Goal: Task Accomplishment & Management: Manage account settings

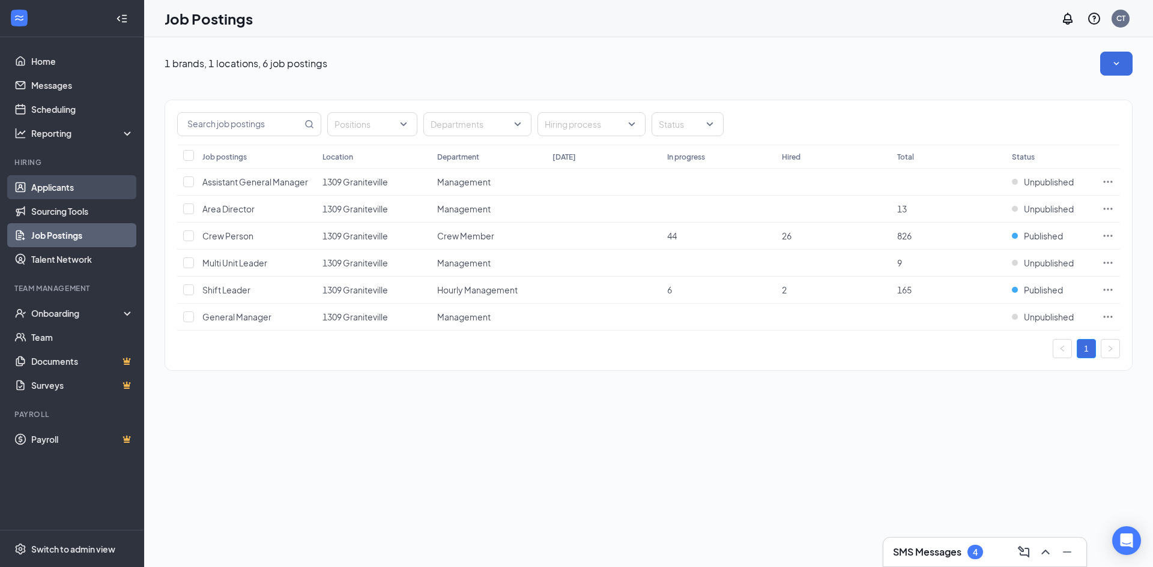
click at [53, 189] on link "Applicants" at bounding box center [82, 187] width 103 height 24
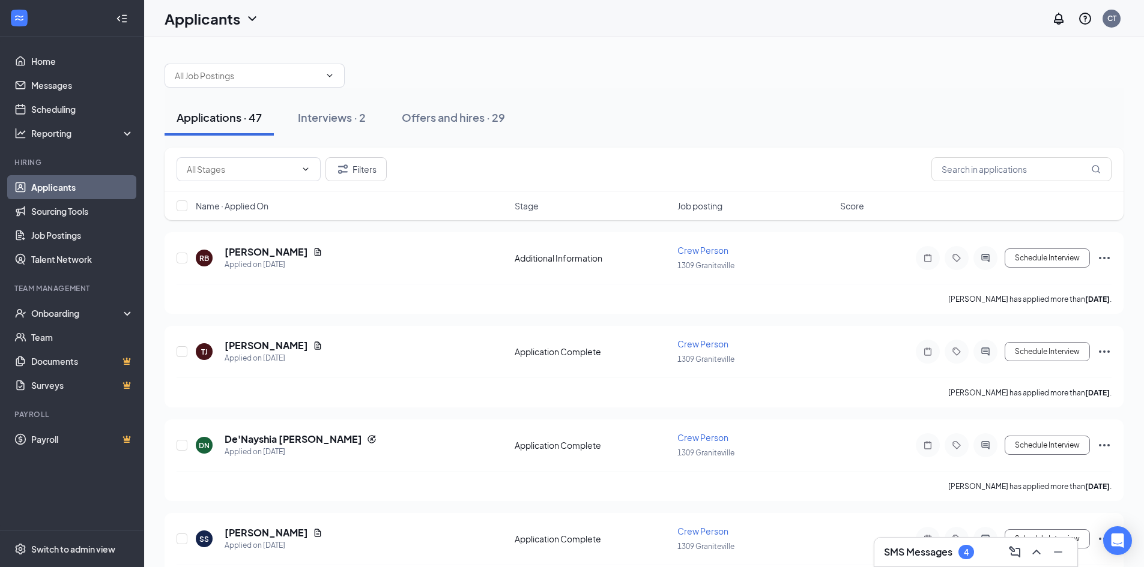
click at [214, 121] on div "Applications · 47" at bounding box center [219, 117] width 85 height 15
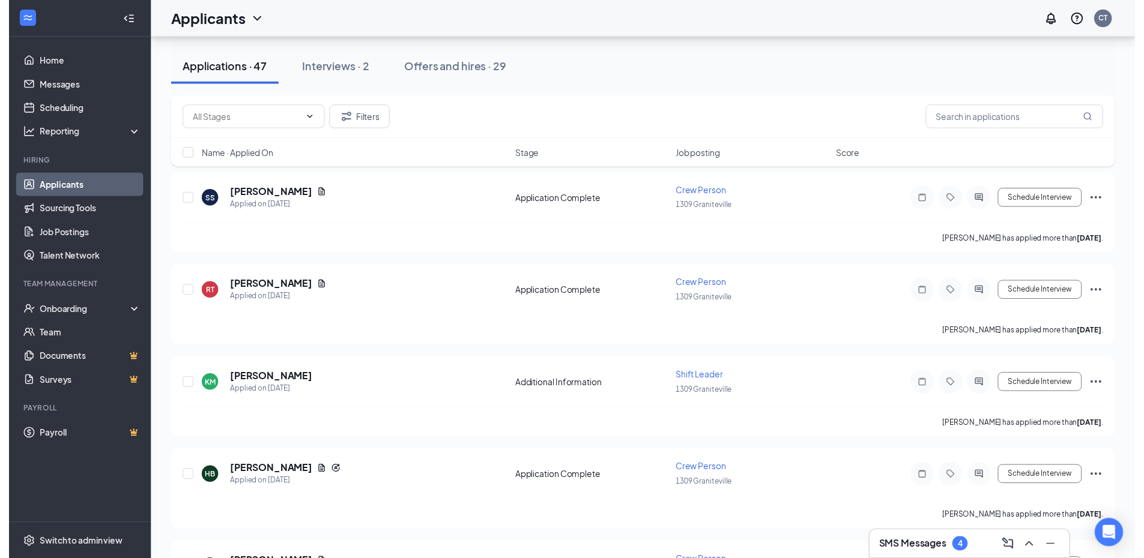
scroll to position [360, 0]
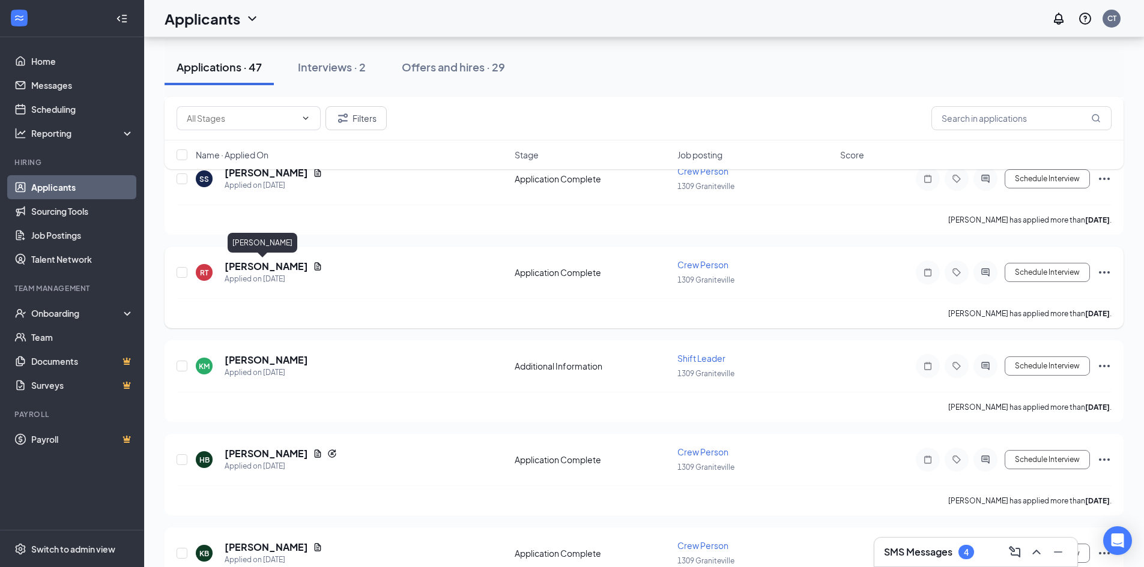
click at [238, 270] on h5 "[PERSON_NAME]" at bounding box center [266, 266] width 83 height 13
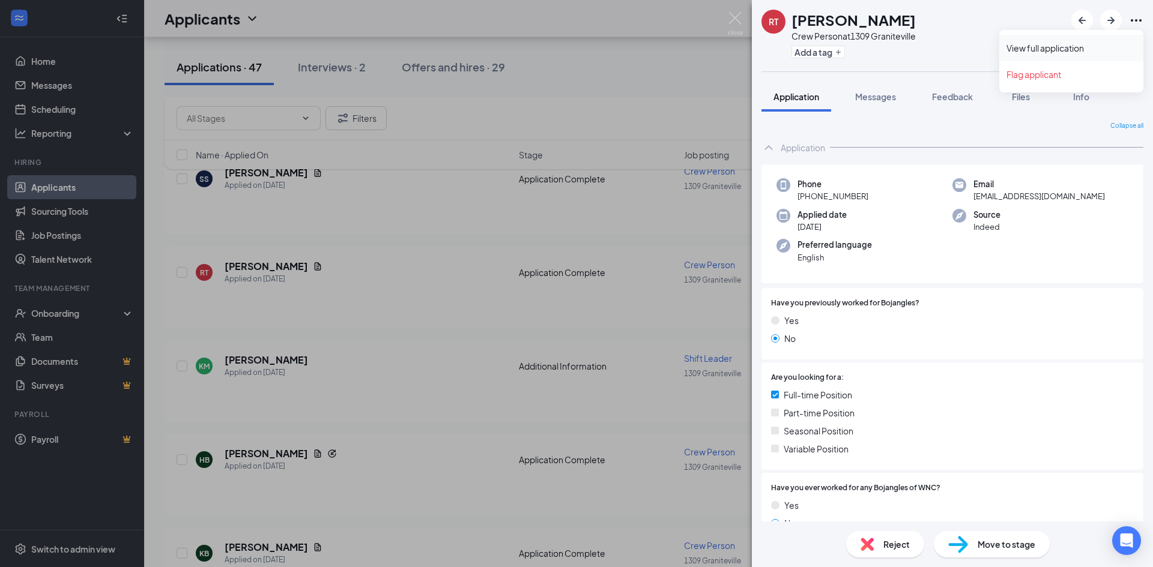
click at [1013, 50] on link "View full application" at bounding box center [1071, 48] width 130 height 12
click at [731, 16] on img at bounding box center [735, 23] width 15 height 23
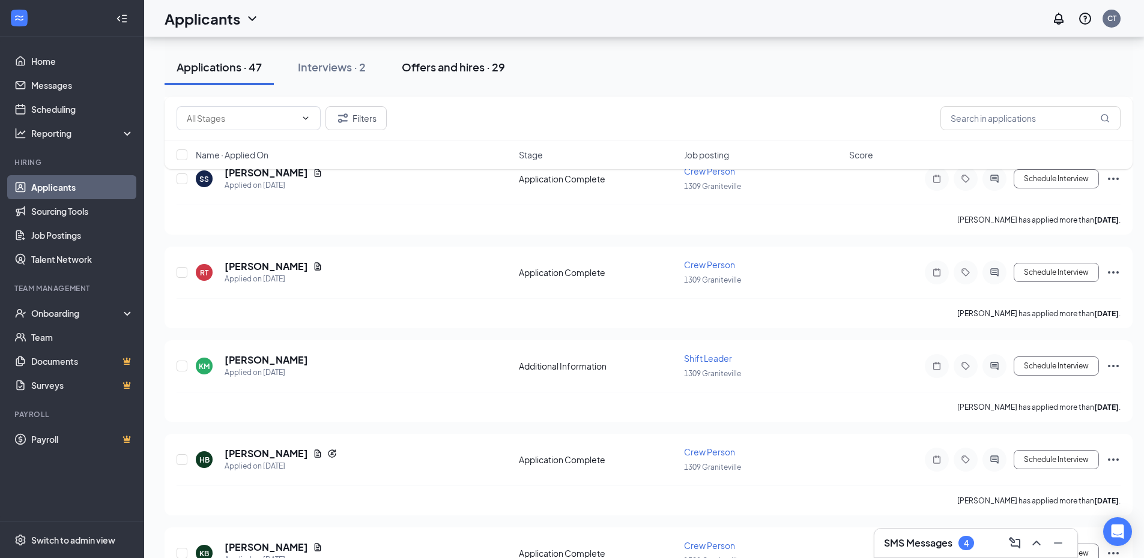
click at [467, 71] on div "Offers and hires · 29" at bounding box center [453, 66] width 103 height 15
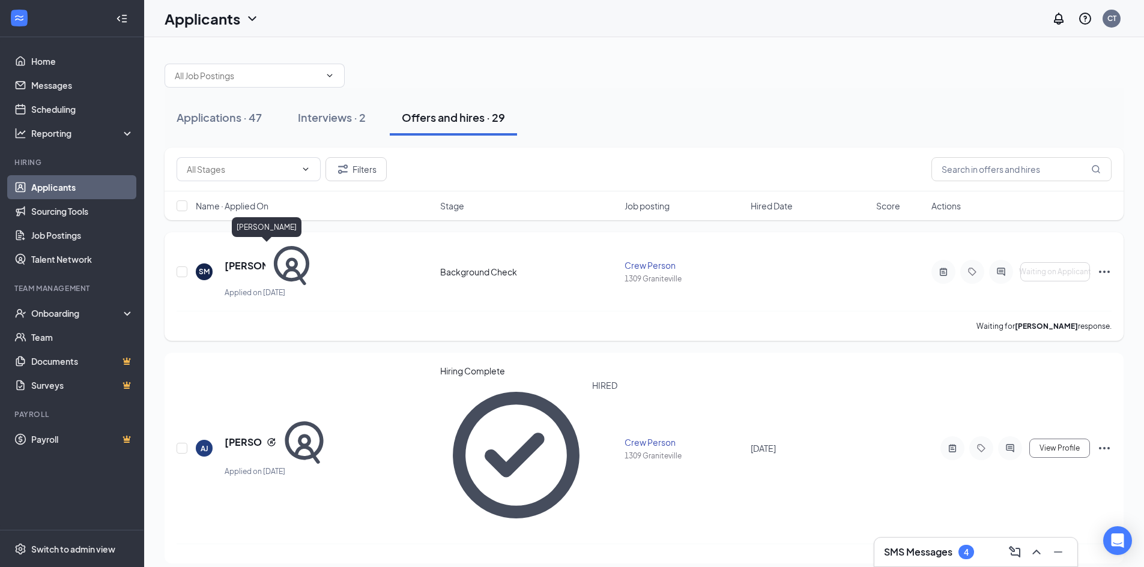
click at [261, 259] on h5 "[PERSON_NAME]" at bounding box center [245, 265] width 41 height 13
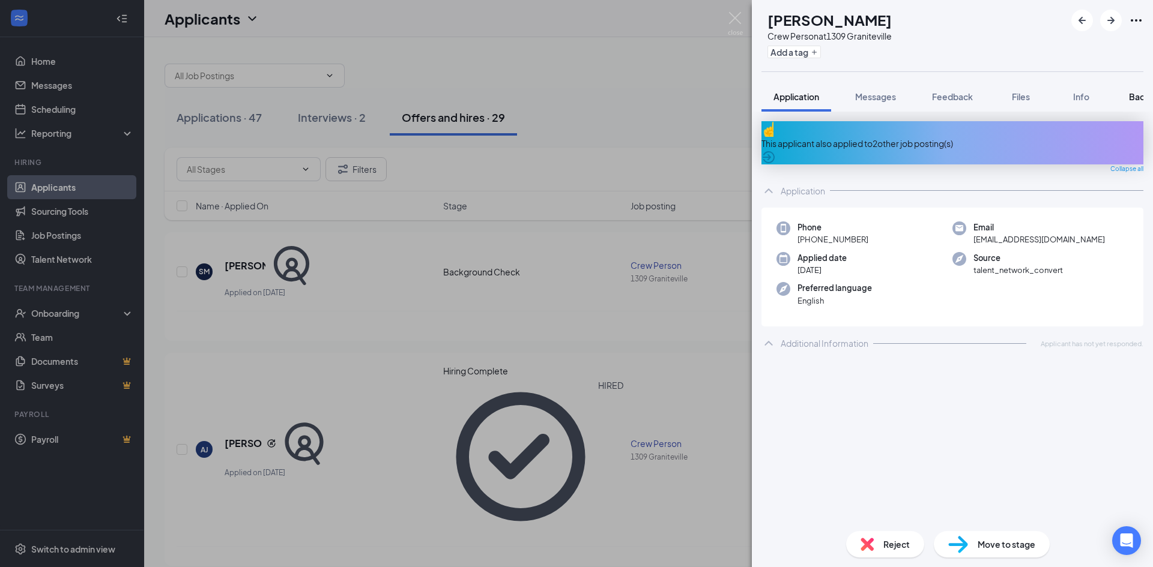
click at [1130, 101] on span "Background" at bounding box center [1153, 96] width 49 height 11
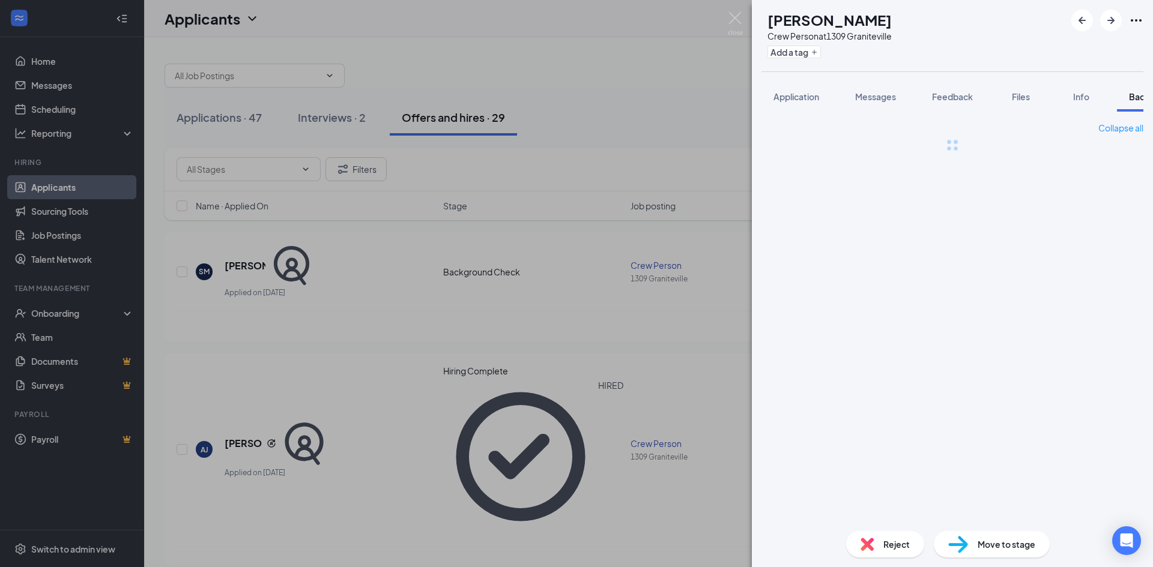
scroll to position [0, 49]
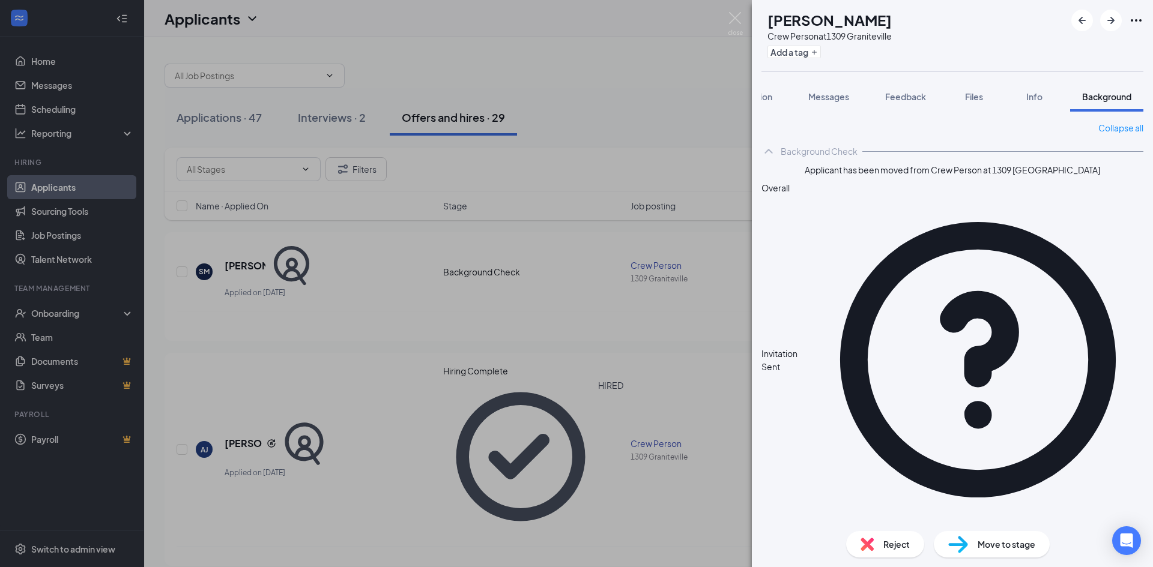
click at [1096, 95] on span "Background" at bounding box center [1106, 96] width 49 height 11
click at [1135, 19] on icon "Ellipses" at bounding box center [1136, 20] width 14 height 14
click at [1034, 50] on link "View full application" at bounding box center [1071, 48] width 130 height 12
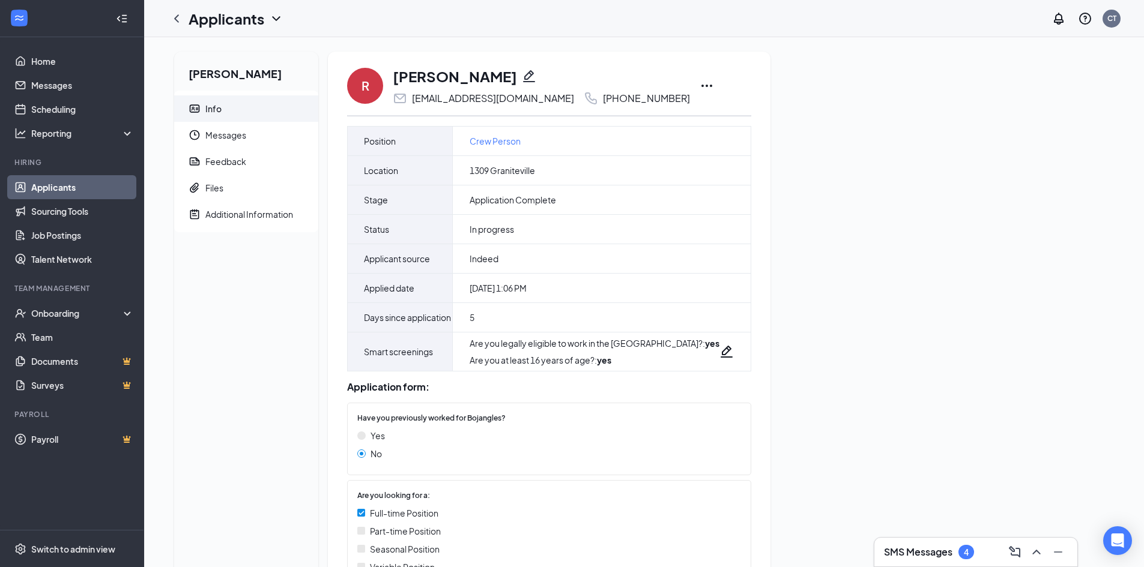
click at [700, 87] on icon "Ellipses" at bounding box center [707, 86] width 14 height 14
click at [708, 336] on p "Print applicant" at bounding box center [730, 339] width 103 height 12
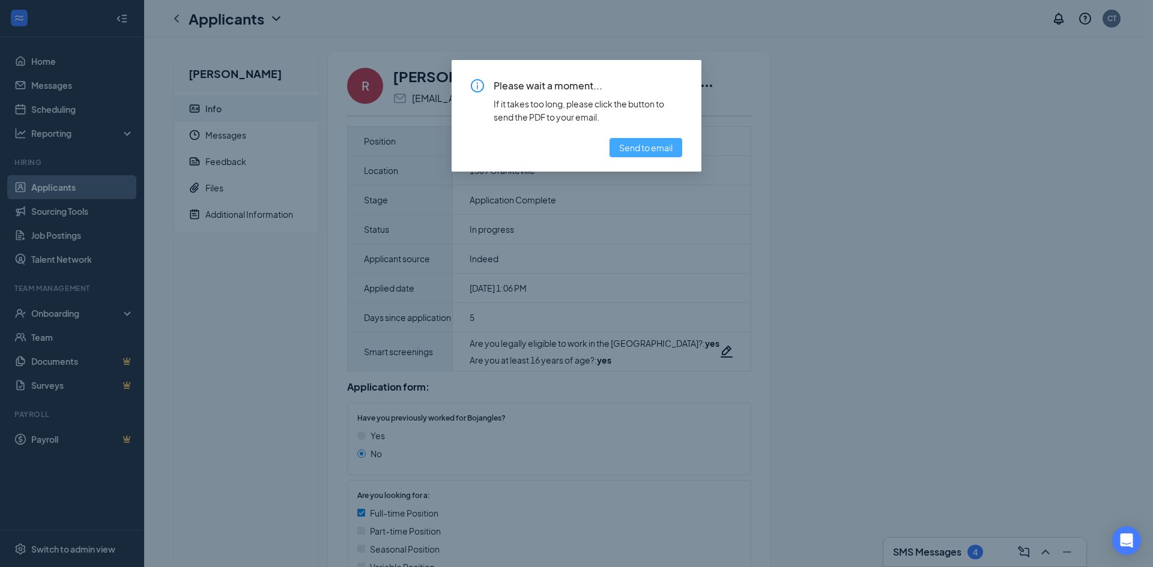
click at [649, 148] on span "Send to email" at bounding box center [645, 147] width 53 height 13
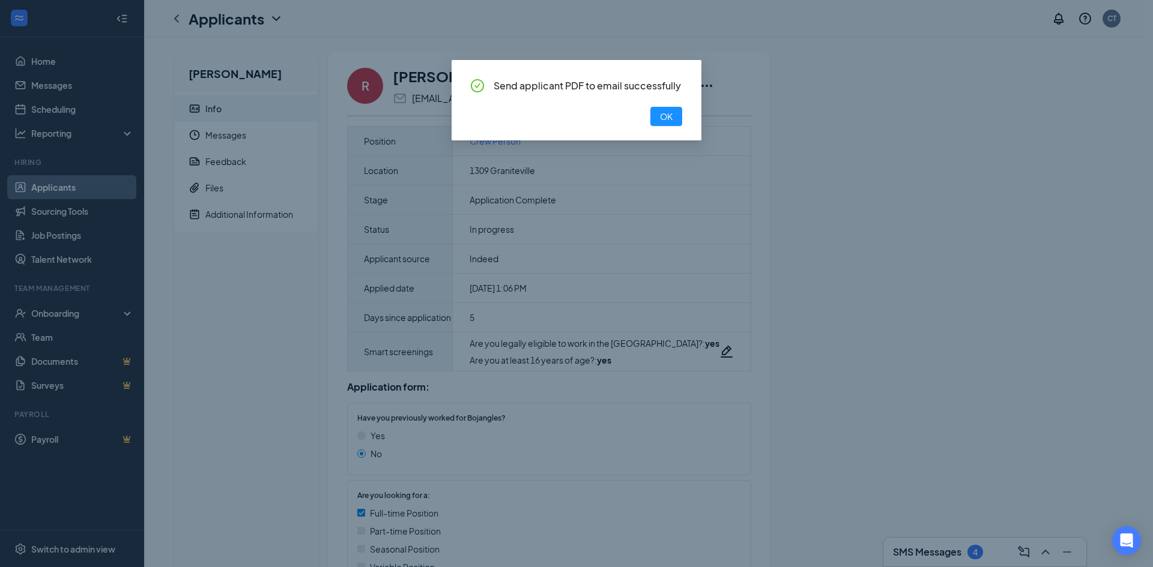
click at [733, 82] on div "Send applicant PDF to email successfully OK" at bounding box center [576, 283] width 1153 height 567
click at [670, 119] on span "OK" at bounding box center [666, 116] width 13 height 13
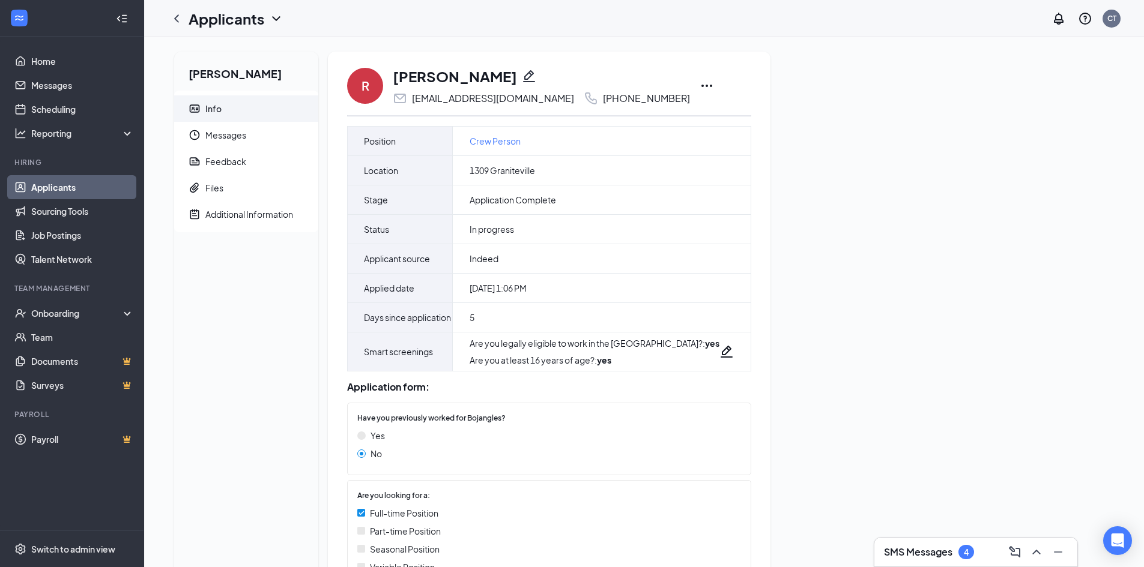
click at [701, 86] on icon "Ellipses" at bounding box center [706, 86] width 11 height 2
click at [702, 340] on p "Print applicant" at bounding box center [730, 339] width 103 height 12
click at [700, 86] on icon "Ellipses" at bounding box center [707, 86] width 14 height 14
click at [719, 201] on p "Move to stage" at bounding box center [730, 201] width 103 height 12
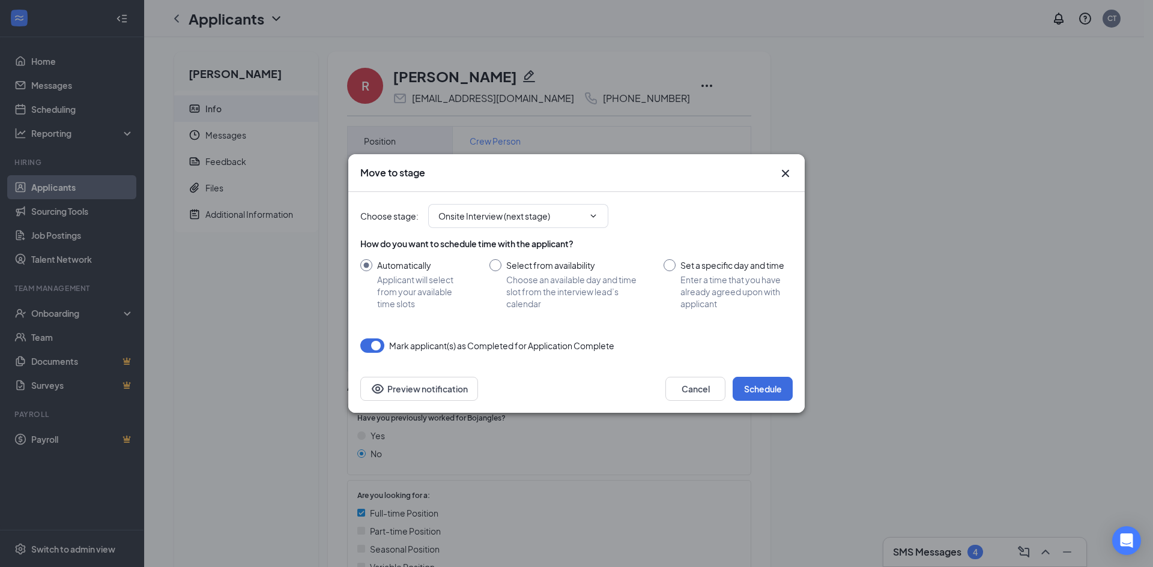
click at [665, 268] on input "Set a specific day and time Enter a time that you have already agreed upon with…" at bounding box center [727, 284] width 129 height 50
radio input "true"
radio input "false"
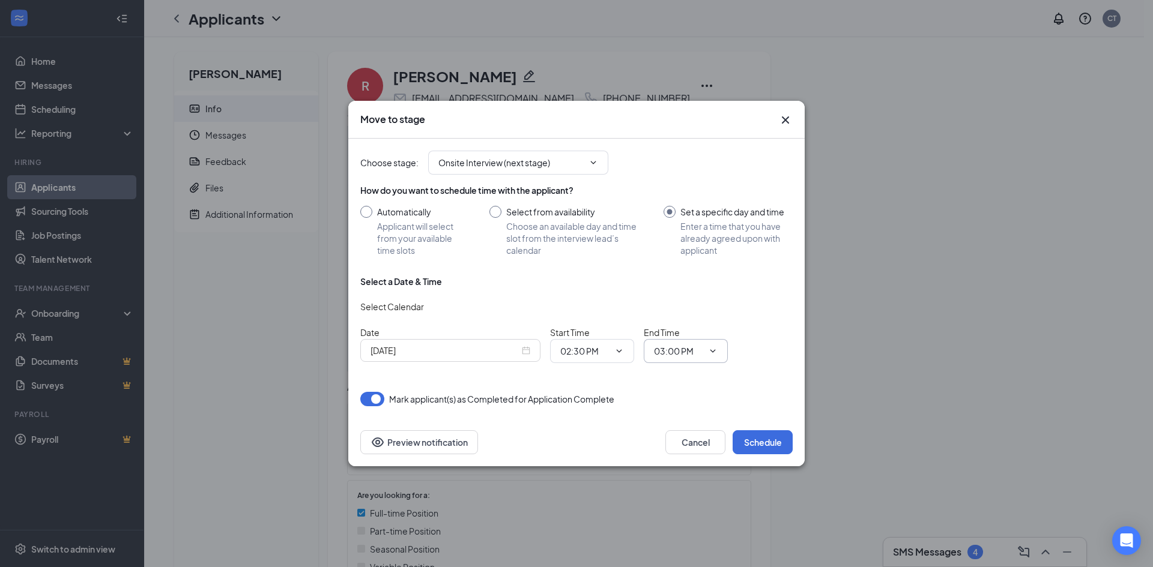
click at [712, 349] on icon "ChevronDown" at bounding box center [713, 351] width 10 height 10
click at [764, 438] on button "Schedule" at bounding box center [763, 443] width 60 height 24
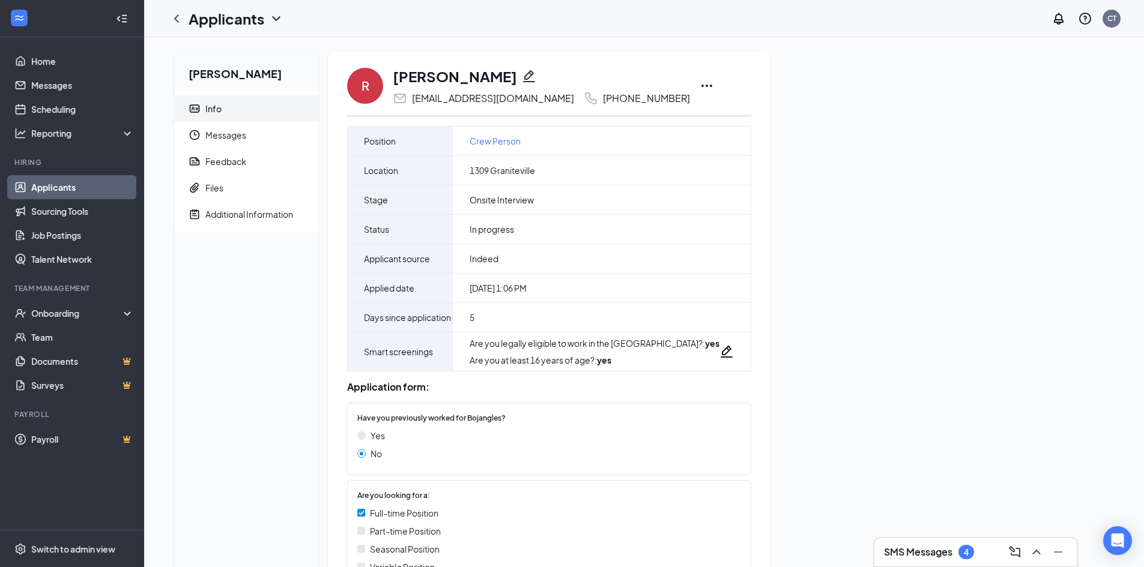
click at [701, 86] on icon "Ellipses" at bounding box center [706, 86] width 11 height 2
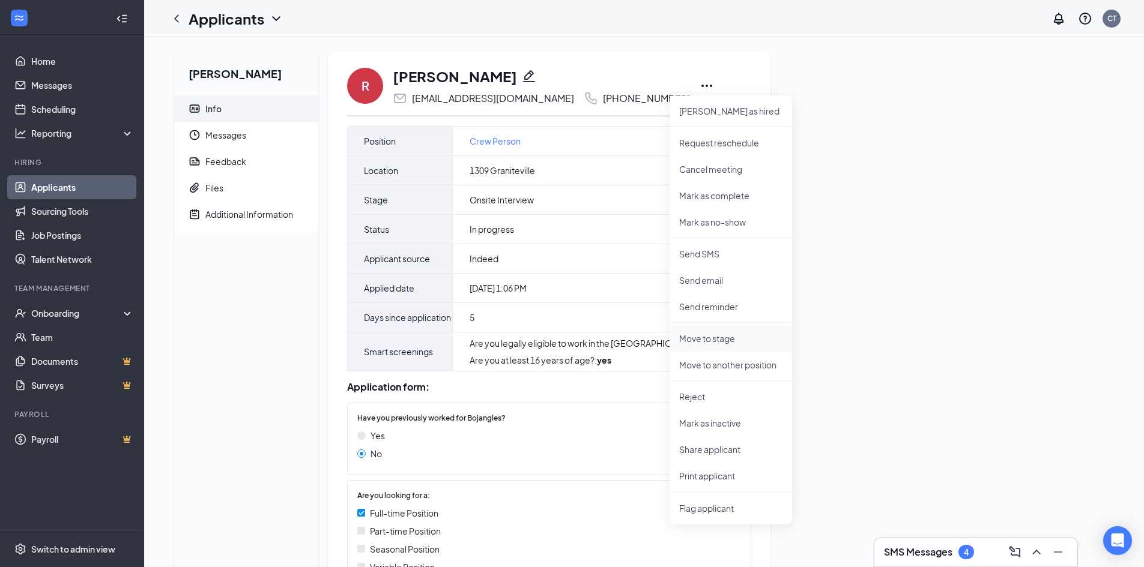
click at [719, 340] on p "Move to stage" at bounding box center [730, 339] width 103 height 12
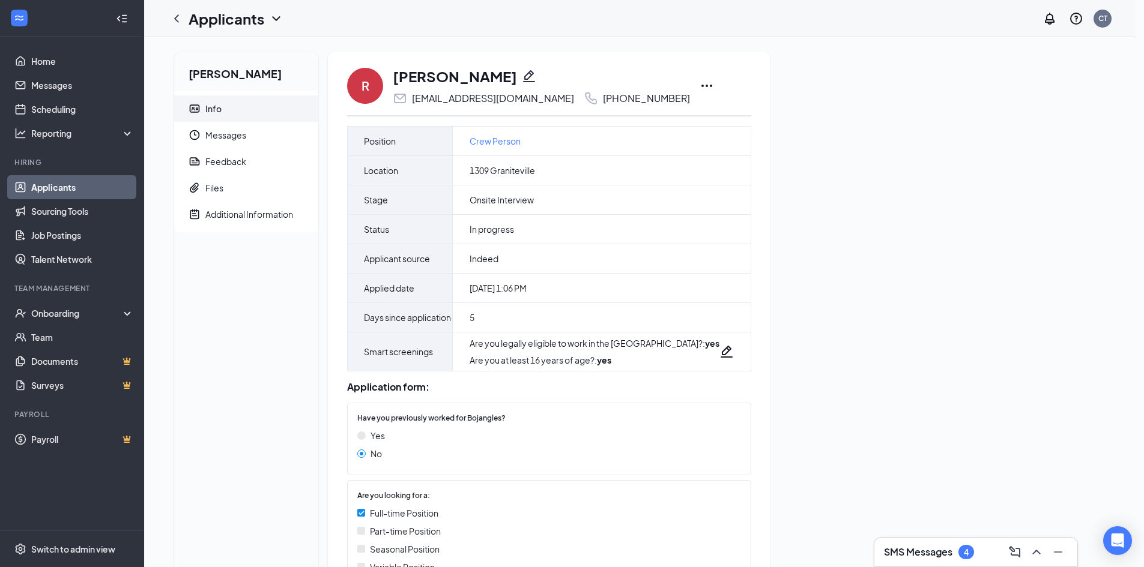
type input "Background Check (next stage)"
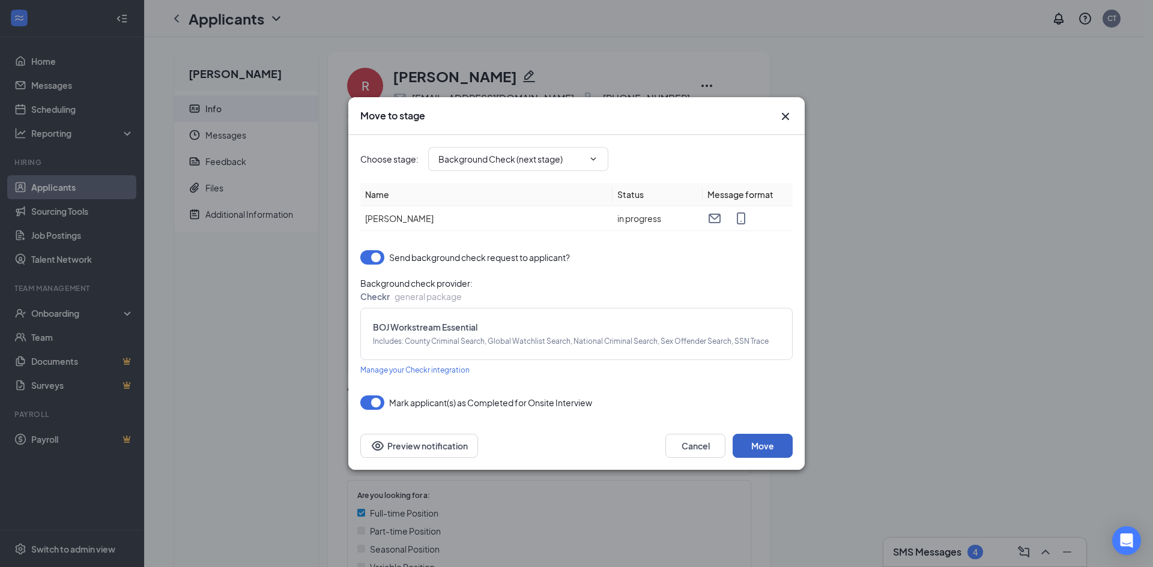
click at [778, 447] on button "Move" at bounding box center [763, 446] width 60 height 24
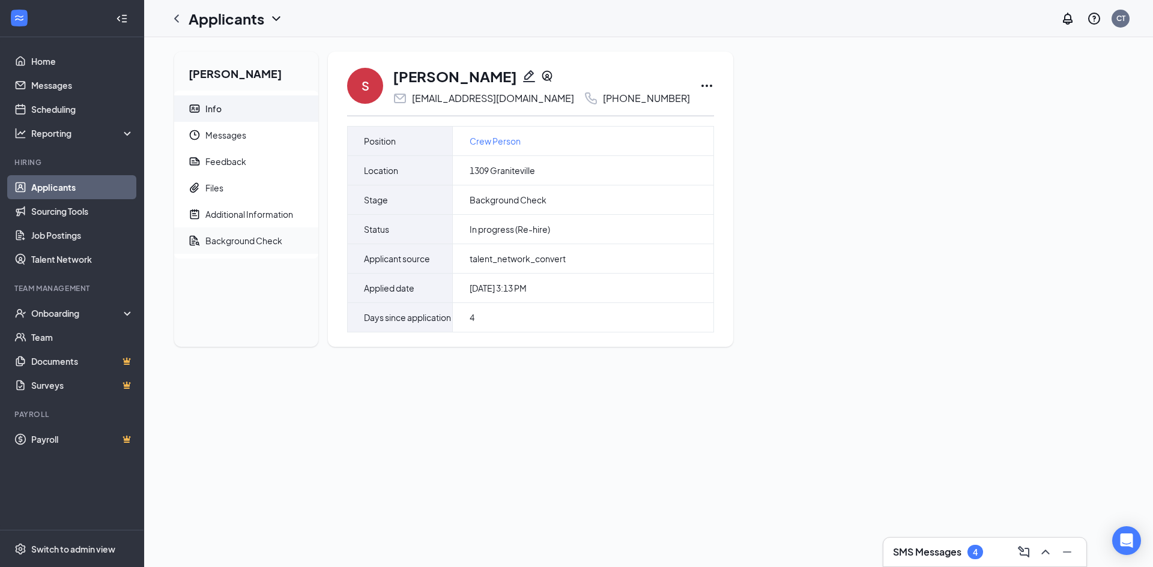
click at [250, 243] on div "Background Check" at bounding box center [243, 241] width 77 height 12
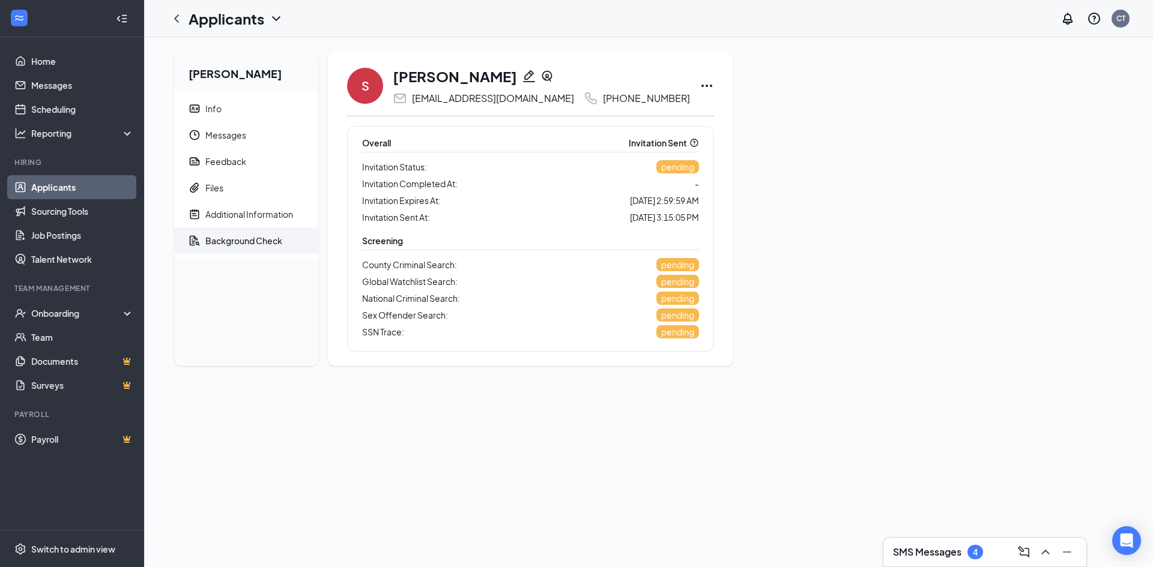
click at [700, 86] on icon "Ellipses" at bounding box center [707, 86] width 14 height 14
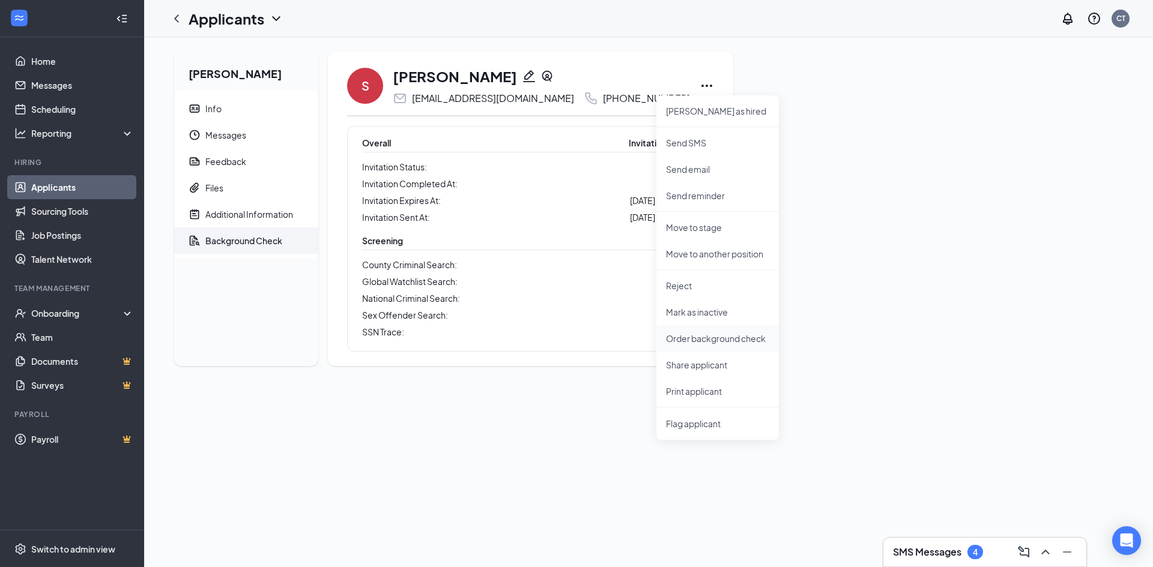
click at [715, 340] on p "Order background check" at bounding box center [717, 339] width 103 height 12
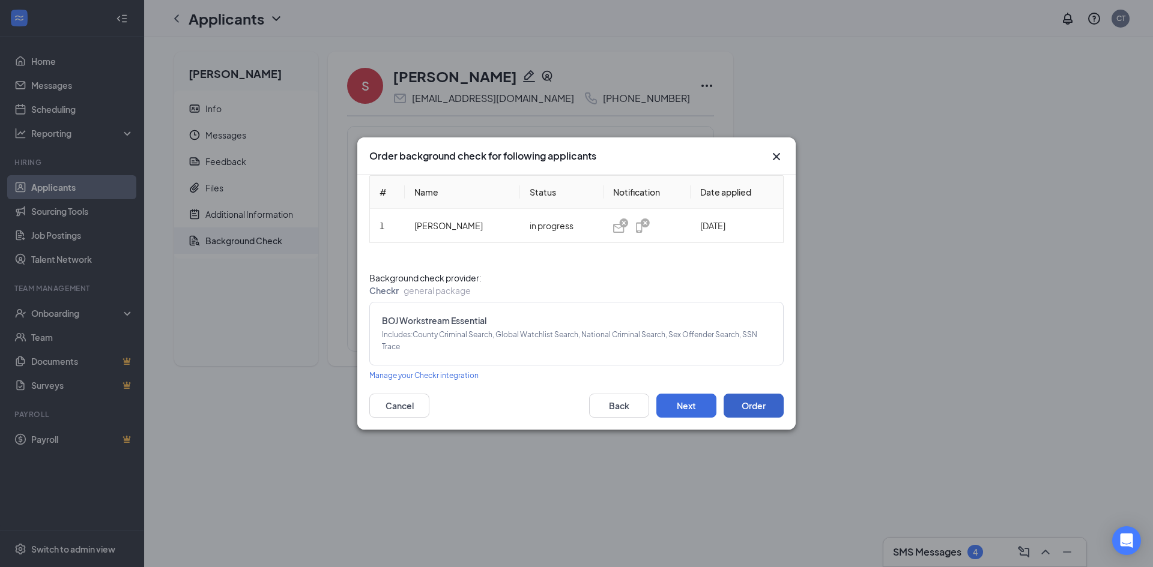
click at [770, 404] on button "Order" at bounding box center [754, 406] width 60 height 24
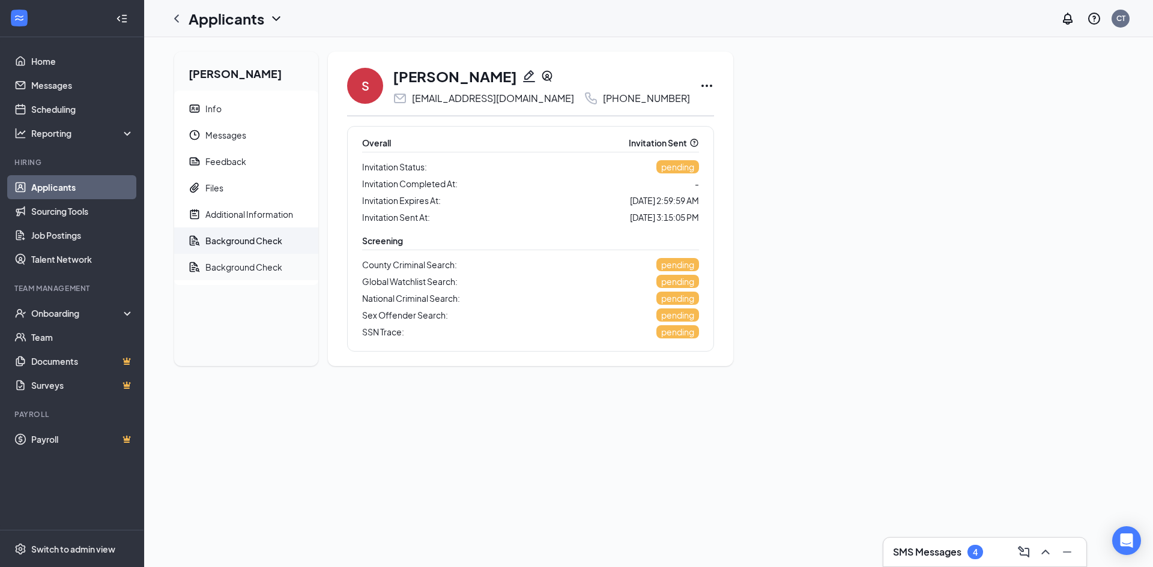
click at [235, 265] on div "Background Check" at bounding box center [243, 267] width 77 height 12
click at [231, 263] on div "Background Check" at bounding box center [243, 267] width 77 height 12
click at [241, 238] on div "Background Check" at bounding box center [243, 241] width 77 height 12
